Goal: Task Accomplishment & Management: Manage account settings

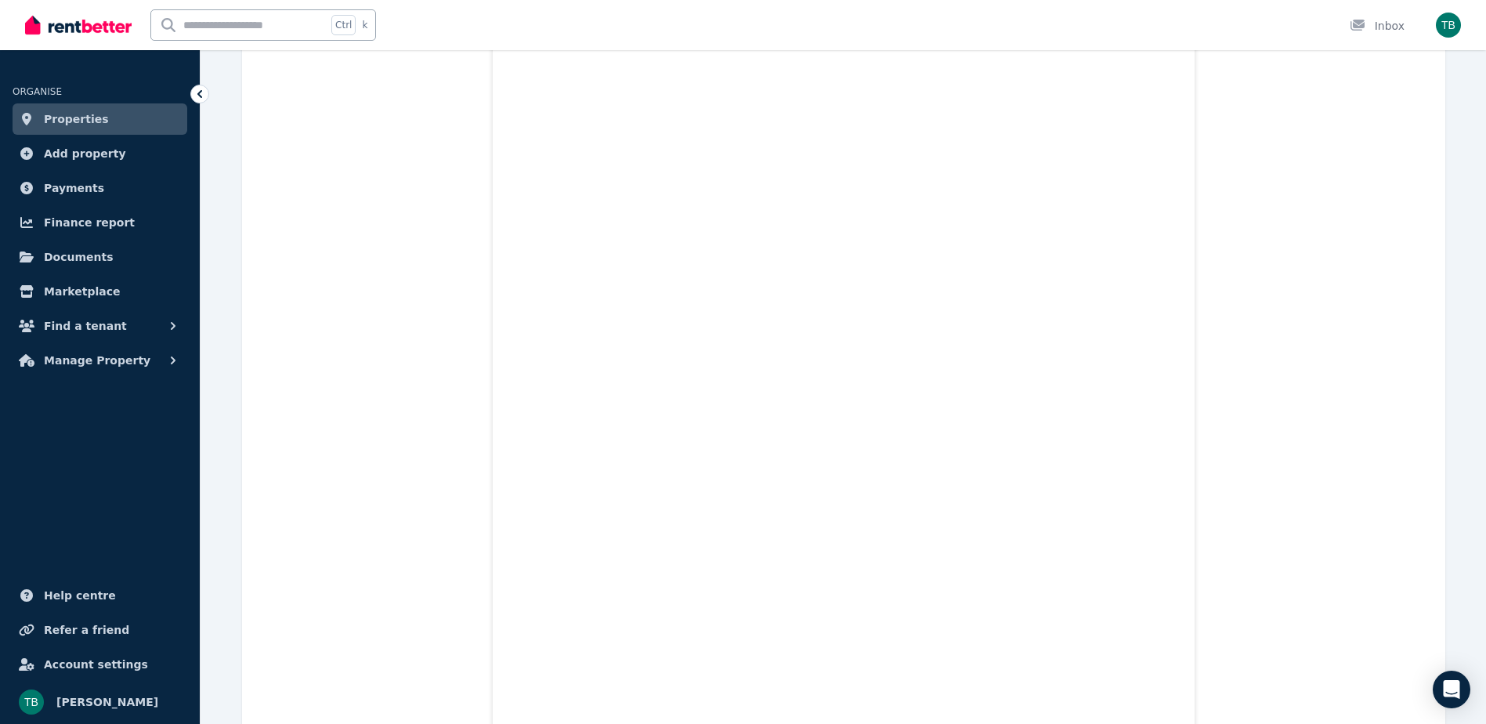
scroll to position [1520, 0]
click at [106, 361] on span "Manage Property" at bounding box center [97, 360] width 107 height 19
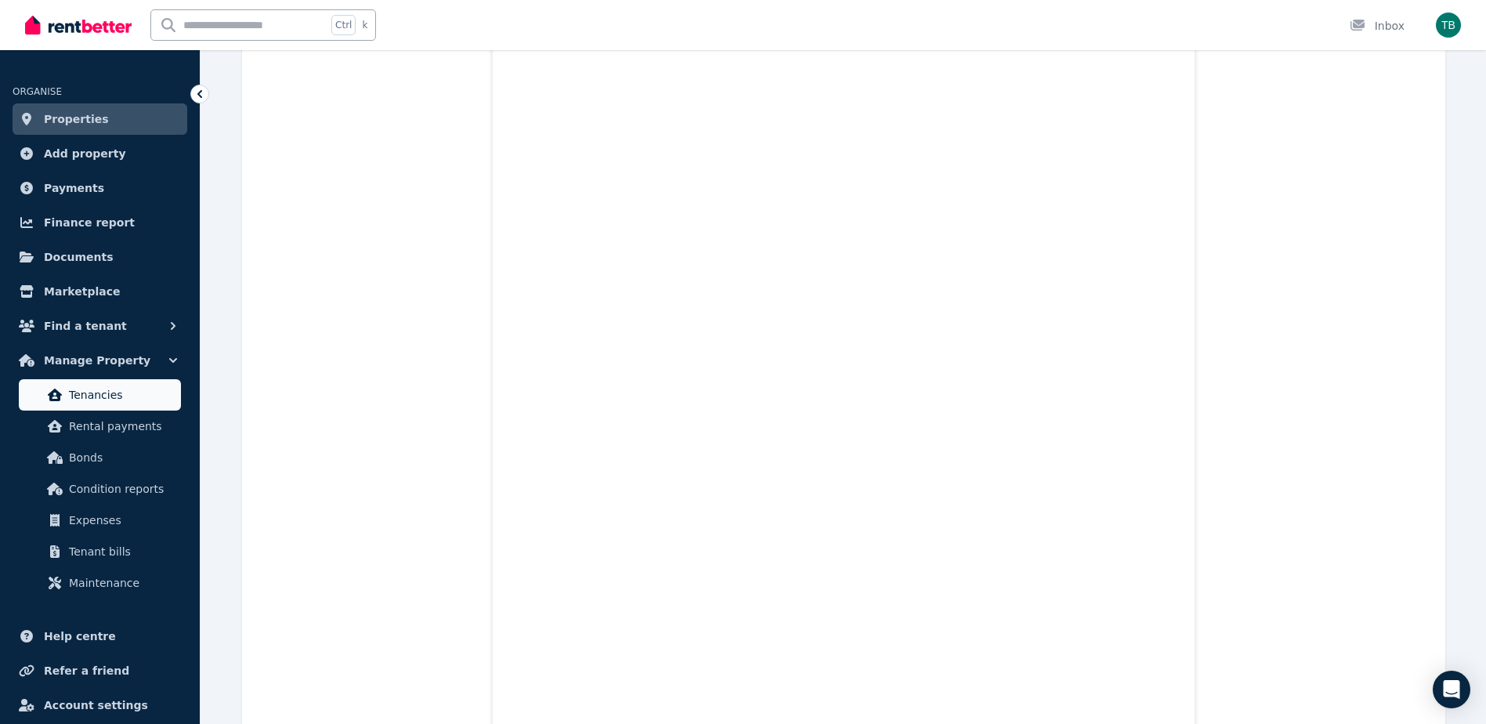
click at [110, 388] on span "Tenancies" at bounding box center [122, 394] width 106 height 19
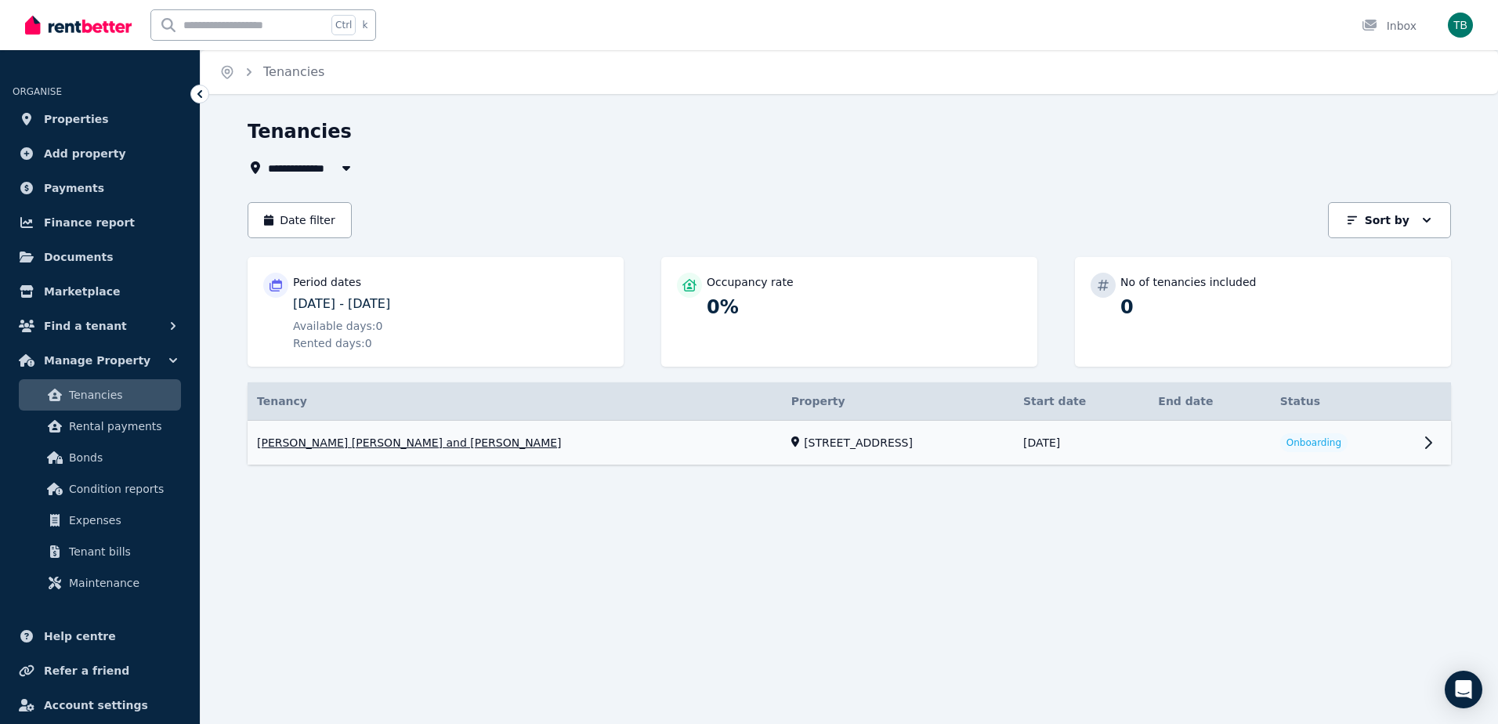
click at [1423, 445] on link "View property details" at bounding box center [849, 443] width 1203 height 45
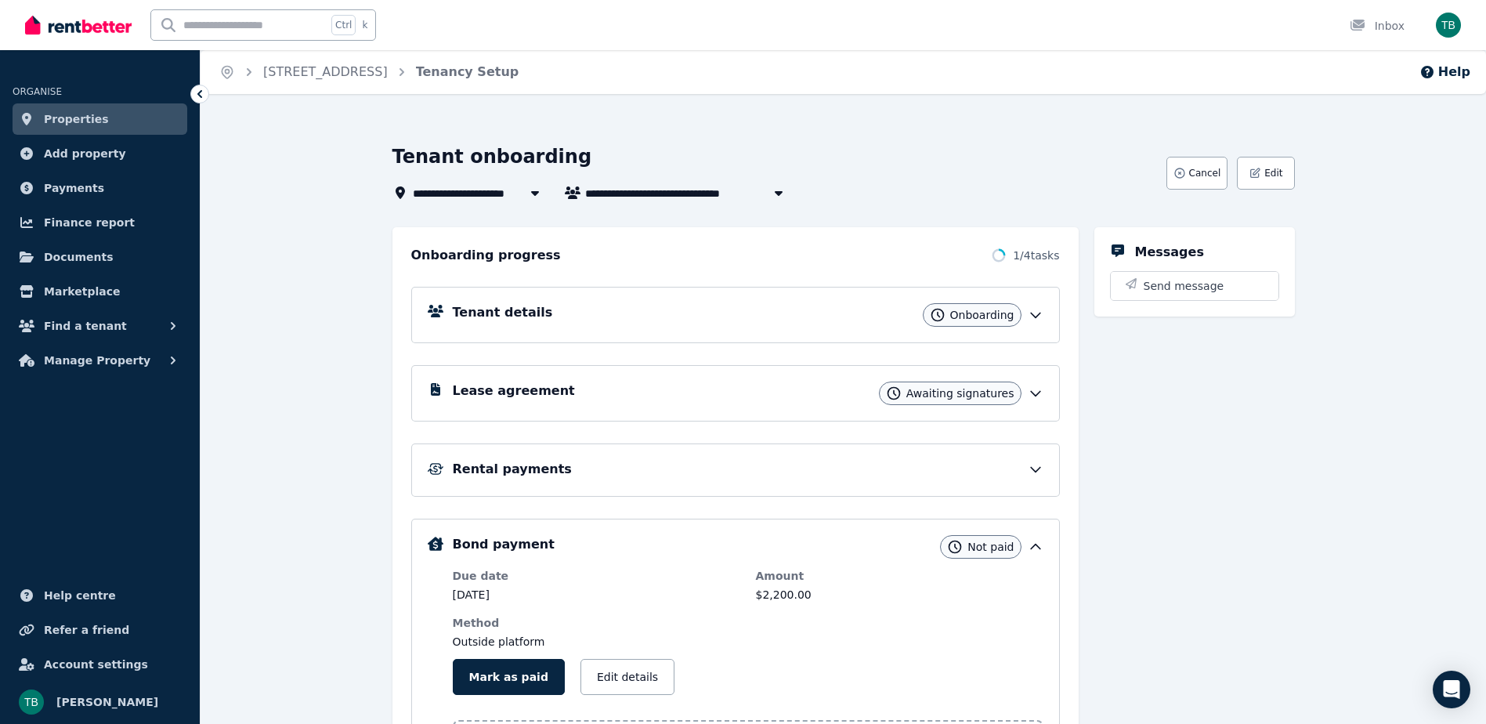
click at [1039, 320] on icon at bounding box center [1036, 315] width 16 height 16
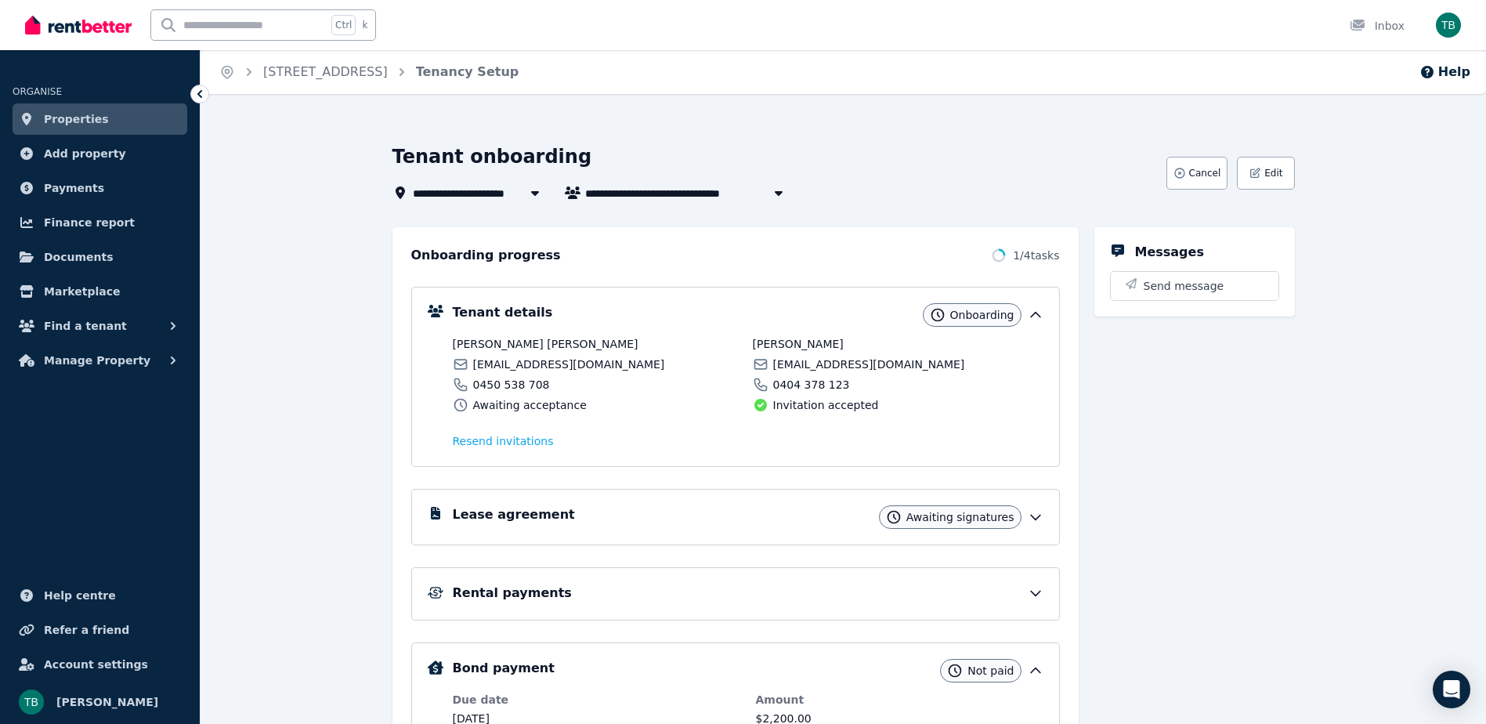
click at [1034, 510] on div "Lease agreement Awaiting signatures" at bounding box center [748, 516] width 591 height 23
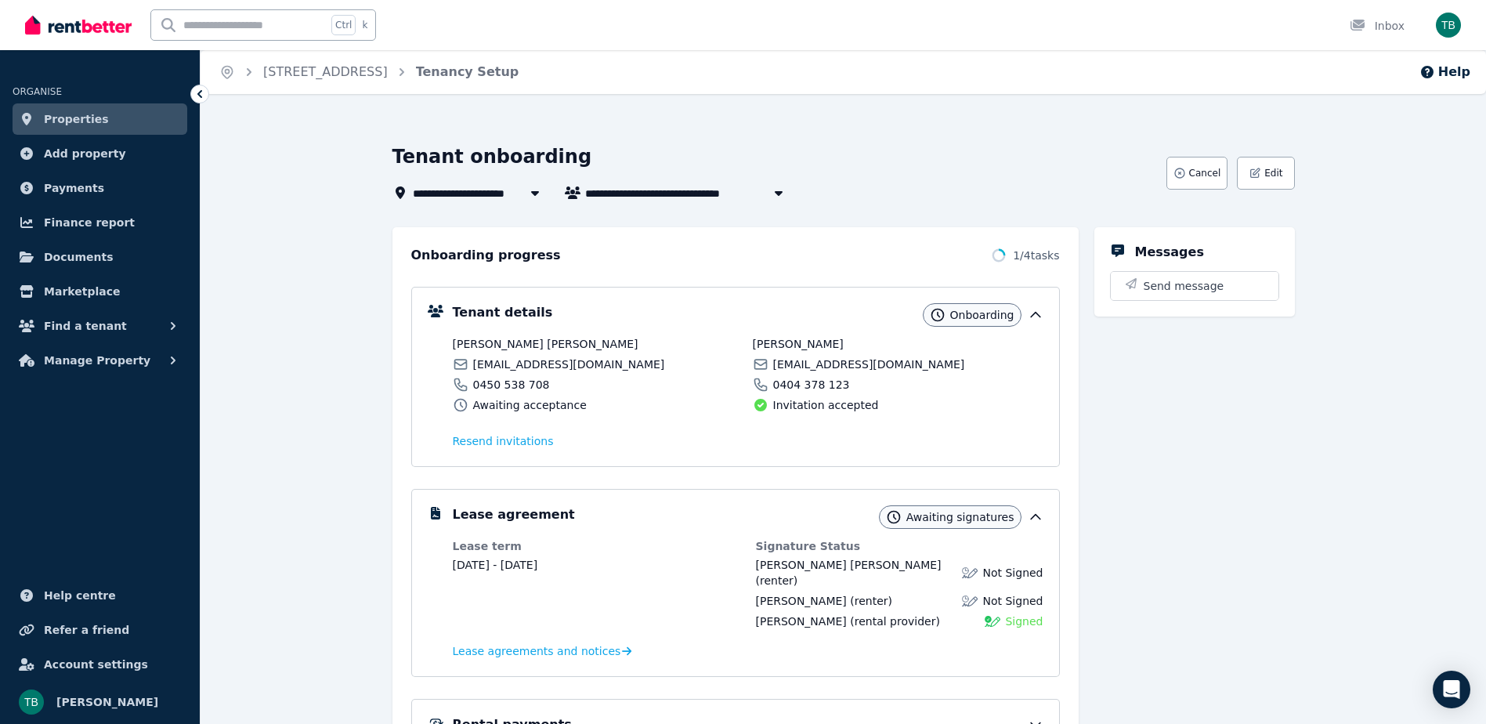
scroll to position [366, 0]
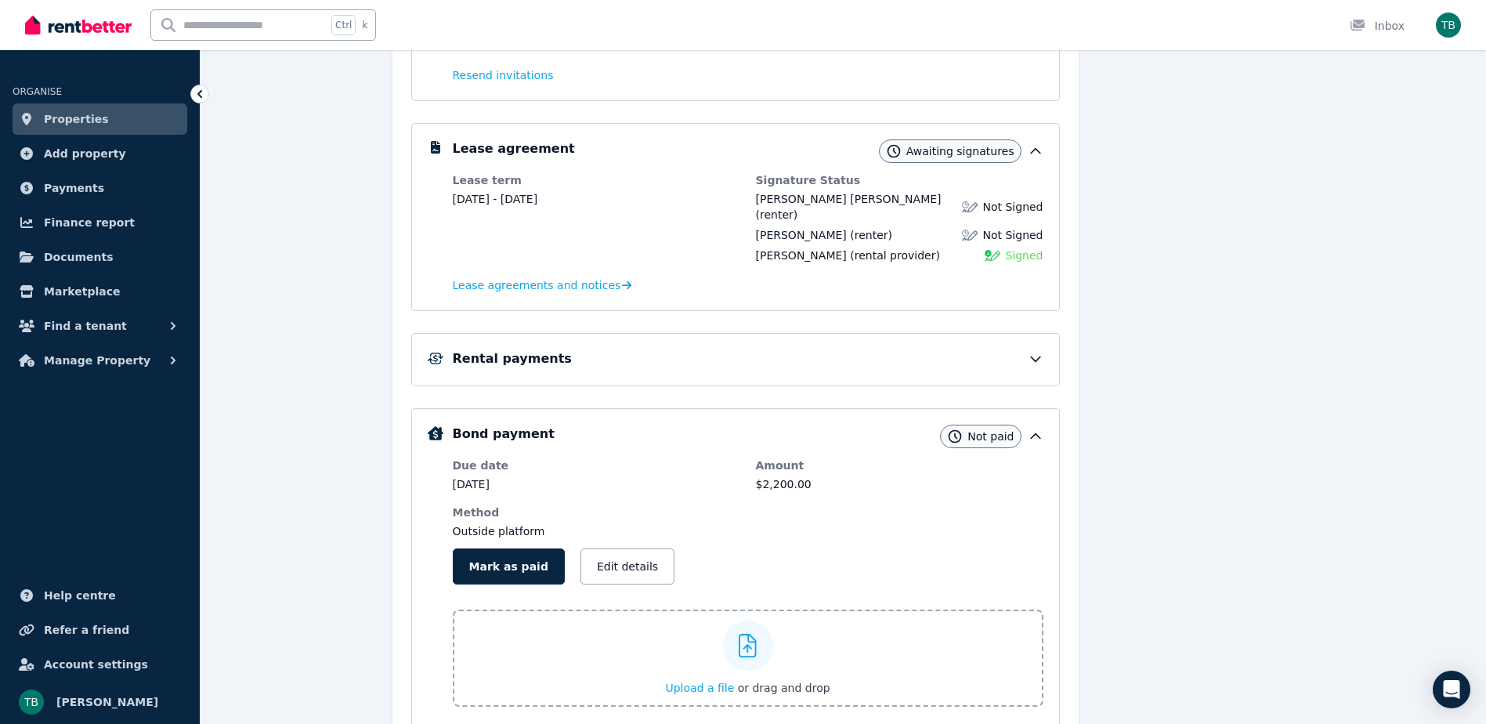
click at [999, 349] on div "Rental payments" at bounding box center [748, 358] width 591 height 19
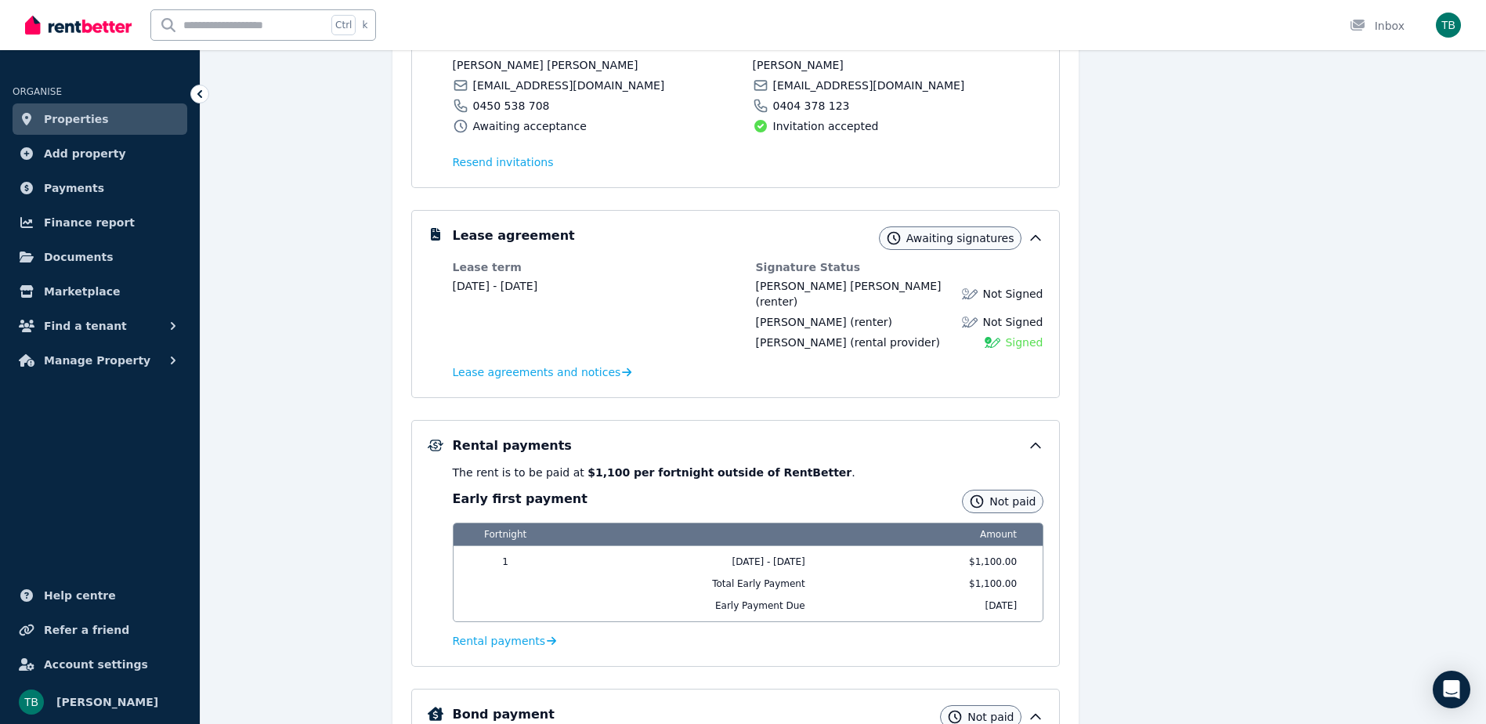
scroll to position [0, 0]
